Goal: Task Accomplishment & Management: Use online tool/utility

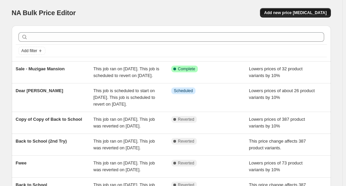
click at [314, 15] on button "Add new price [MEDICAL_DATA]" at bounding box center [295, 12] width 71 height 9
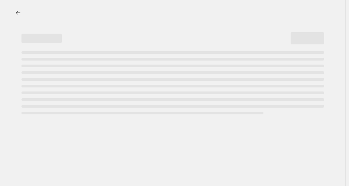
select select "percentage"
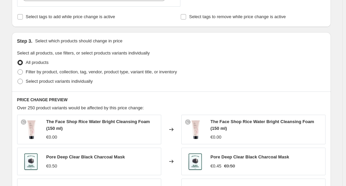
scroll to position [241, 0]
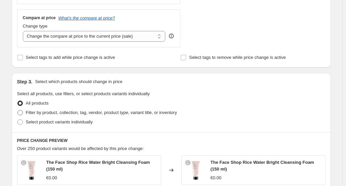
click at [60, 116] on label "Filter by product, collection, tag, vendor, product type, variant title, or inv…" at bounding box center [97, 112] width 160 height 9
click at [18, 110] on input "Filter by product, collection, tag, vendor, product type, variant title, or inv…" at bounding box center [17, 110] width 0 height 0
radio input "true"
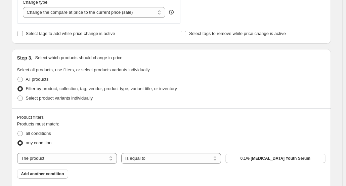
scroll to position [274, 0]
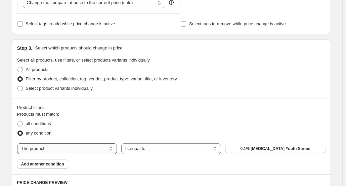
click at [91, 147] on select "The product The product's collection The product's tag The product's vendor The…" at bounding box center [67, 148] width 100 height 11
select select "vendor"
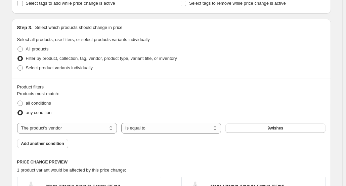
scroll to position [299, 0]
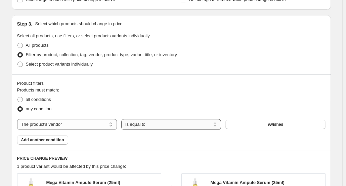
click at [202, 128] on select "Is equal to Is not equal to" at bounding box center [171, 124] width 100 height 11
click at [251, 124] on button "9wishes" at bounding box center [275, 124] width 100 height 9
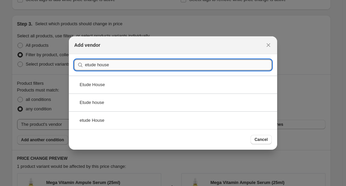
click at [165, 69] on input "etude house" at bounding box center [178, 64] width 187 height 11
click at [152, 67] on input "etude house" at bounding box center [178, 64] width 187 height 11
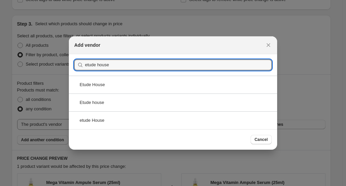
type input "etude house"
click at [270, 42] on icon "Close" at bounding box center [268, 45] width 7 height 7
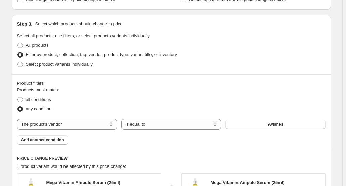
scroll to position [332, 0]
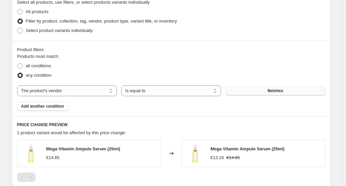
click at [234, 91] on button "9wishes" at bounding box center [275, 90] width 100 height 9
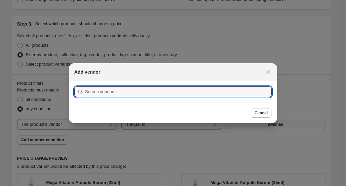
scroll to position [0, 0]
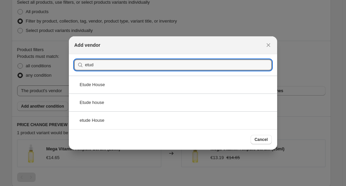
type input "etud"
click at [175, 96] on div "Etude house" at bounding box center [173, 102] width 208 height 18
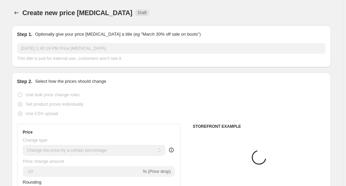
scroll to position [332, 0]
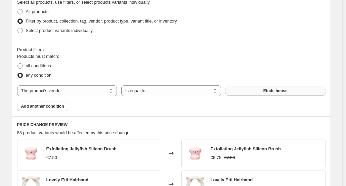
click at [269, 86] on button "Etude house" at bounding box center [275, 90] width 100 height 9
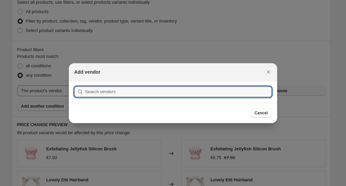
scroll to position [0, 0]
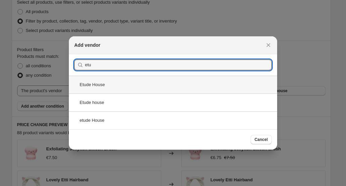
type input "etu"
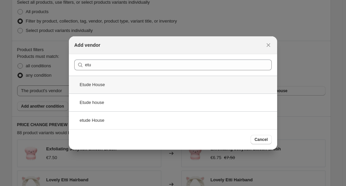
click at [146, 86] on div "Etude House" at bounding box center [173, 85] width 208 height 18
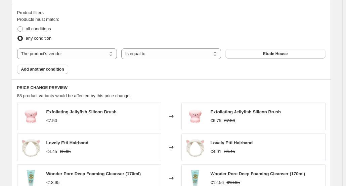
scroll to position [379, 0]
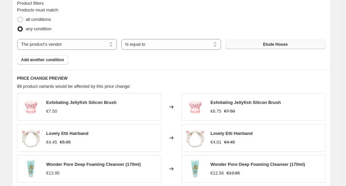
click at [280, 42] on span "Etude House" at bounding box center [275, 44] width 25 height 5
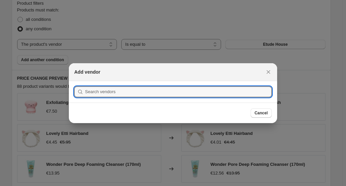
click at [295, 63] on div at bounding box center [173, 93] width 346 height 186
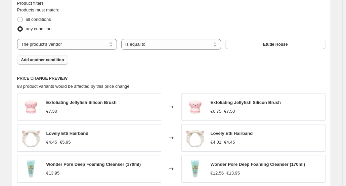
click at [55, 60] on span "Add another condition" at bounding box center [42, 59] width 43 height 5
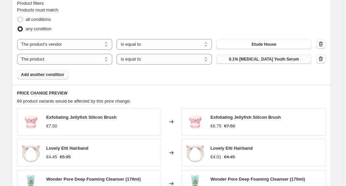
click at [252, 61] on button "0.1% Retinol Youth Serum" at bounding box center [263, 58] width 95 height 9
click at [80, 57] on select "The product The product's collection The product's tag The product's vendor The…" at bounding box center [64, 59] width 95 height 11
select select "vendor"
click at [277, 61] on button "9wishes" at bounding box center [263, 58] width 95 height 9
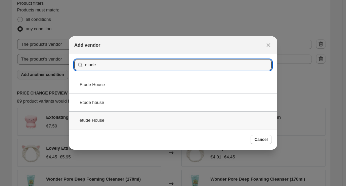
type input "etude"
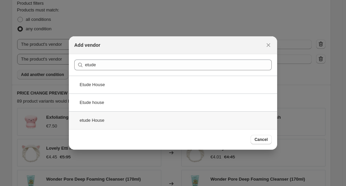
click at [166, 123] on div "etude House" at bounding box center [173, 120] width 208 height 18
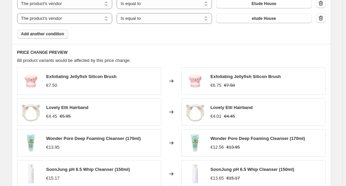
scroll to position [399, 0]
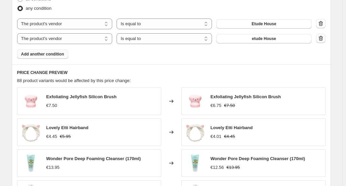
click at [322, 39] on icon "button" at bounding box center [320, 38] width 7 height 7
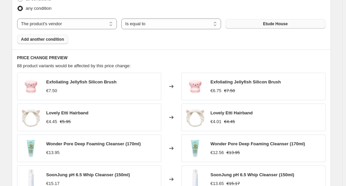
click at [273, 24] on span "Etude House" at bounding box center [275, 23] width 25 height 5
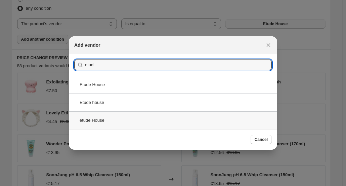
type input "etud"
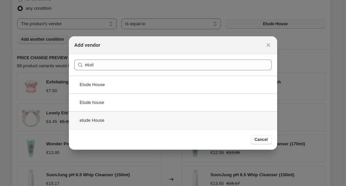
click at [151, 122] on div "etude House" at bounding box center [173, 120] width 208 height 18
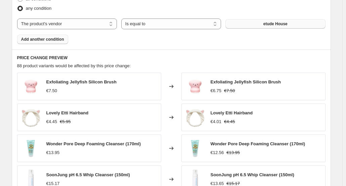
click at [282, 22] on span "etude House" at bounding box center [275, 23] width 24 height 5
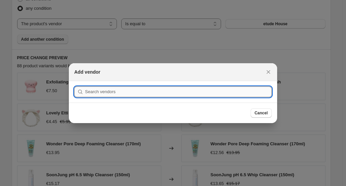
click at [147, 88] on input ":r2f:" at bounding box center [178, 91] width 187 height 11
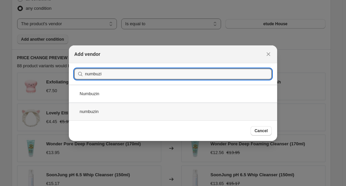
type input "numbuzi"
click at [150, 107] on div "numbuzin" at bounding box center [173, 111] width 208 height 18
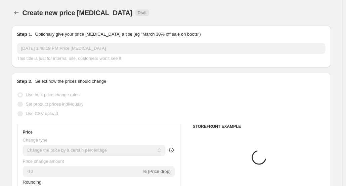
scroll to position [399, 0]
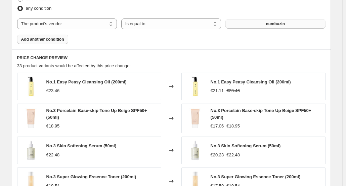
click at [254, 24] on button "numbuzin" at bounding box center [275, 23] width 100 height 9
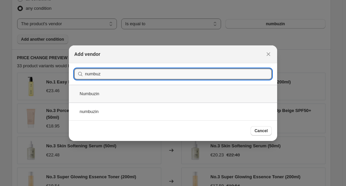
type input "numbuz"
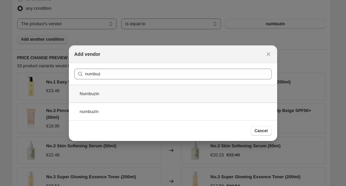
click at [134, 91] on div "Numbuzin" at bounding box center [173, 94] width 208 height 18
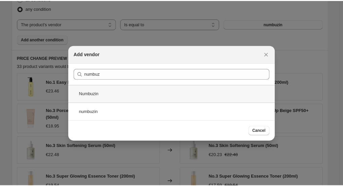
scroll to position [399, 0]
